Goal: Navigation & Orientation: Find specific page/section

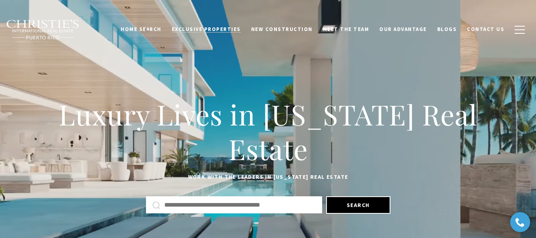
click at [207, 28] on span "Exclusive Properties" at bounding box center [206, 29] width 69 height 7
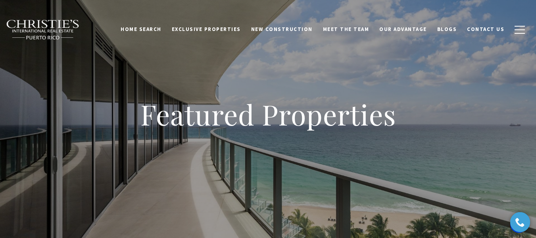
click at [110, 11] on div "Home Search Dorado Beach Rio Grande Humacao Coastal San Juan Guaynabo Puerto Ri…" at bounding box center [268, 30] width 536 height 40
